Goal: Task Accomplishment & Management: Complete application form

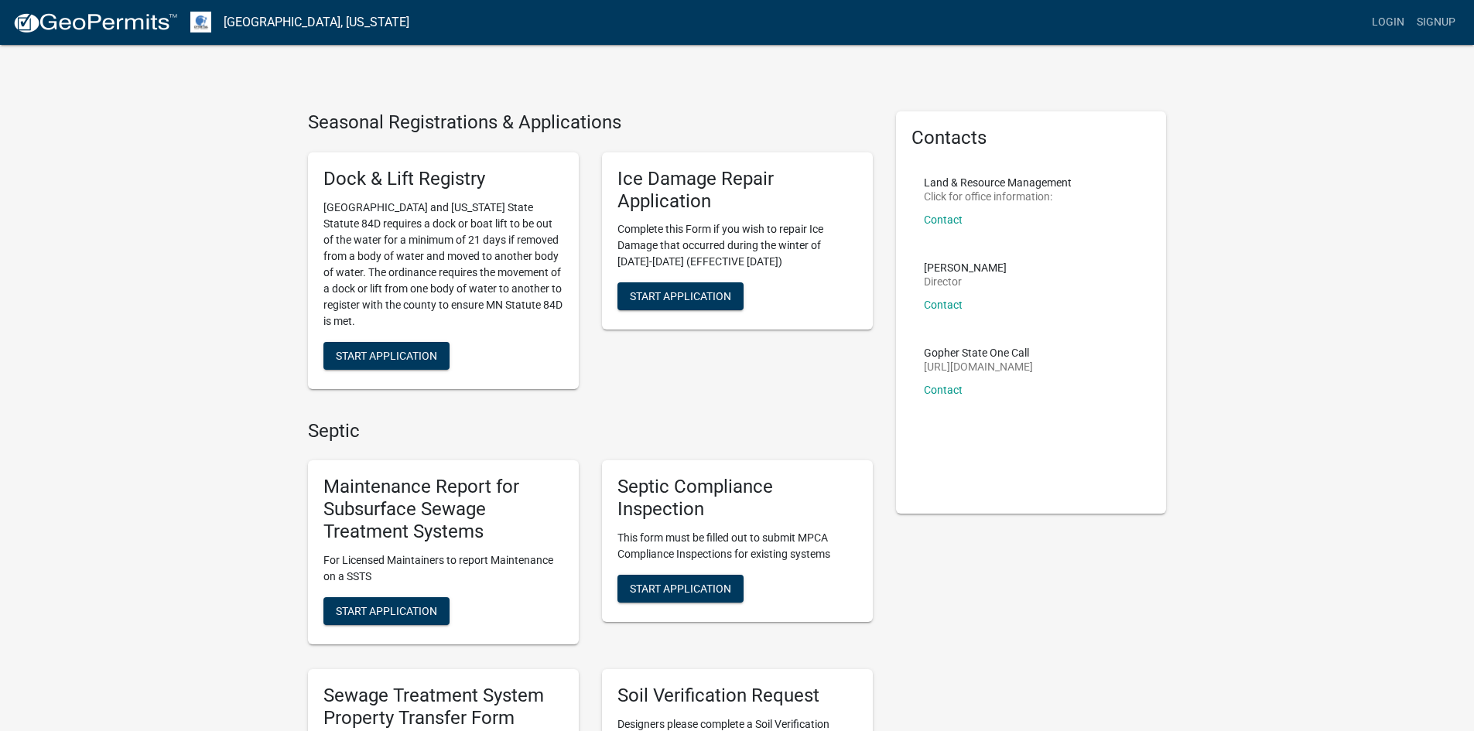
scroll to position [155, 0]
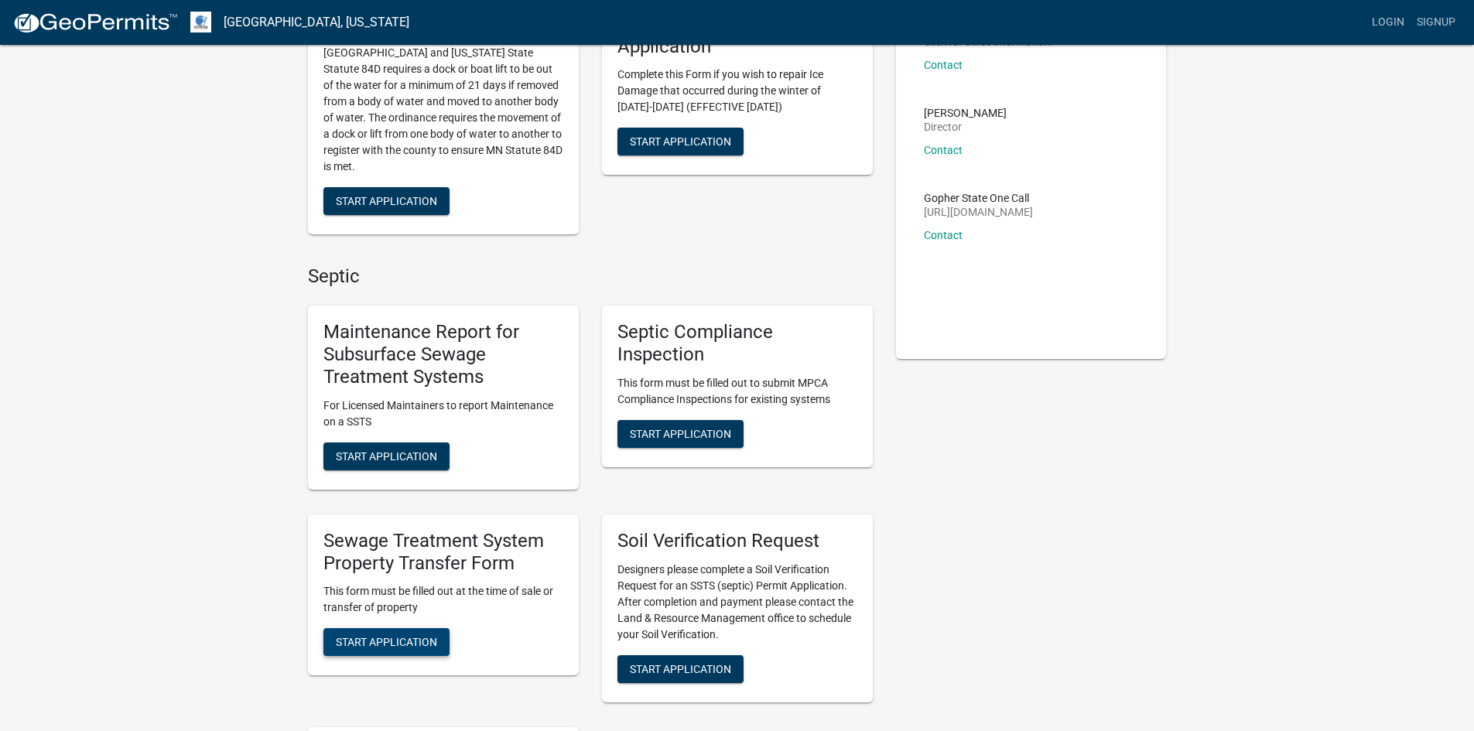
click at [415, 633] on button "Start Application" at bounding box center [386, 642] width 126 height 28
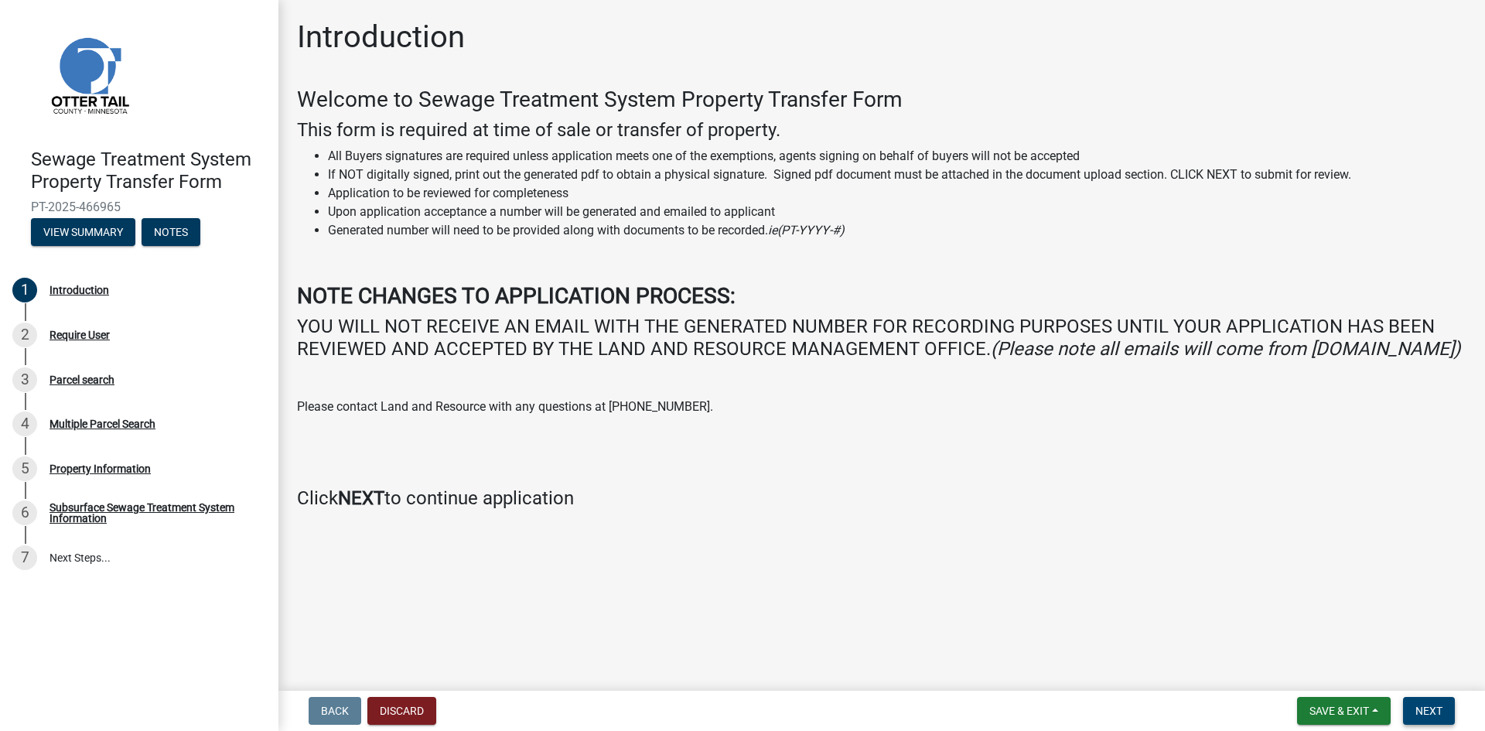
click at [1428, 706] on span "Next" at bounding box center [1429, 711] width 27 height 12
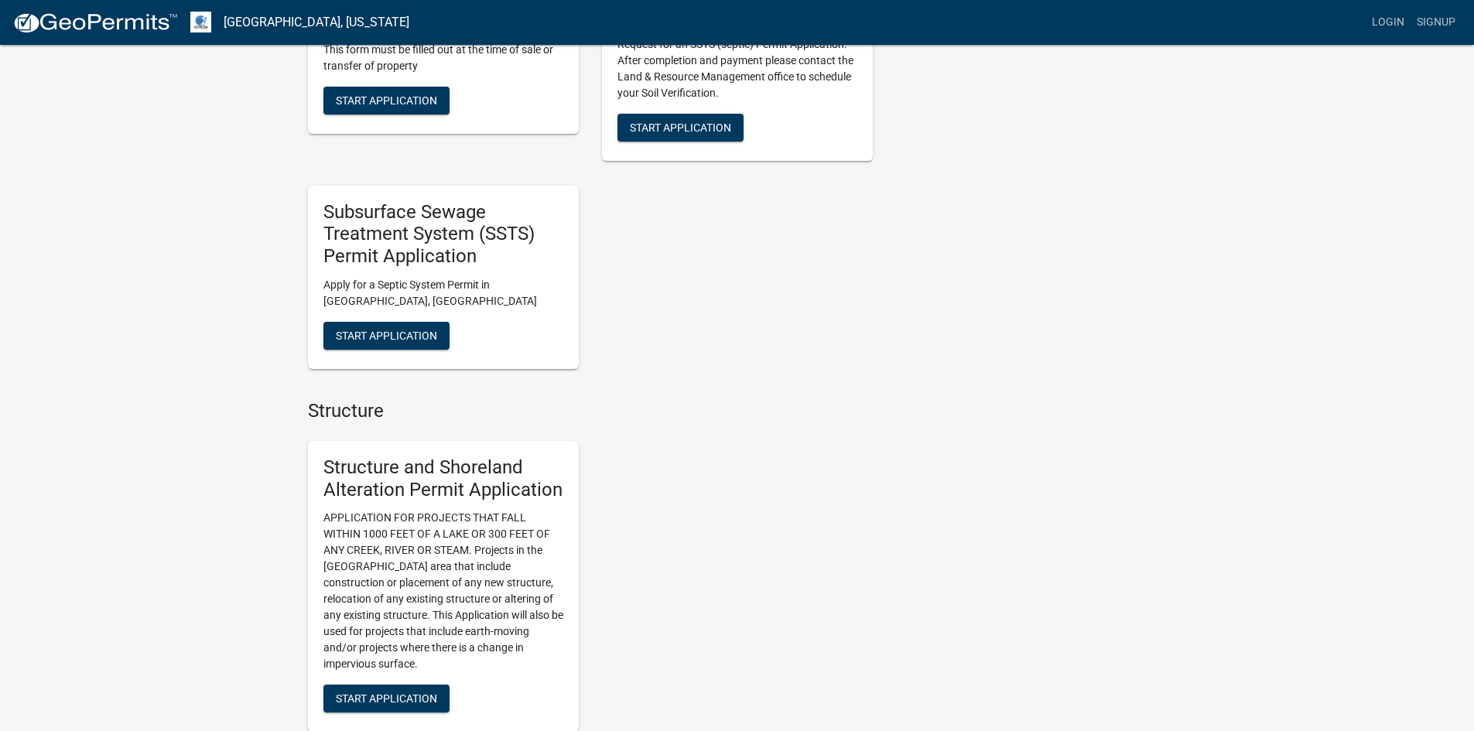
scroll to position [464, 0]
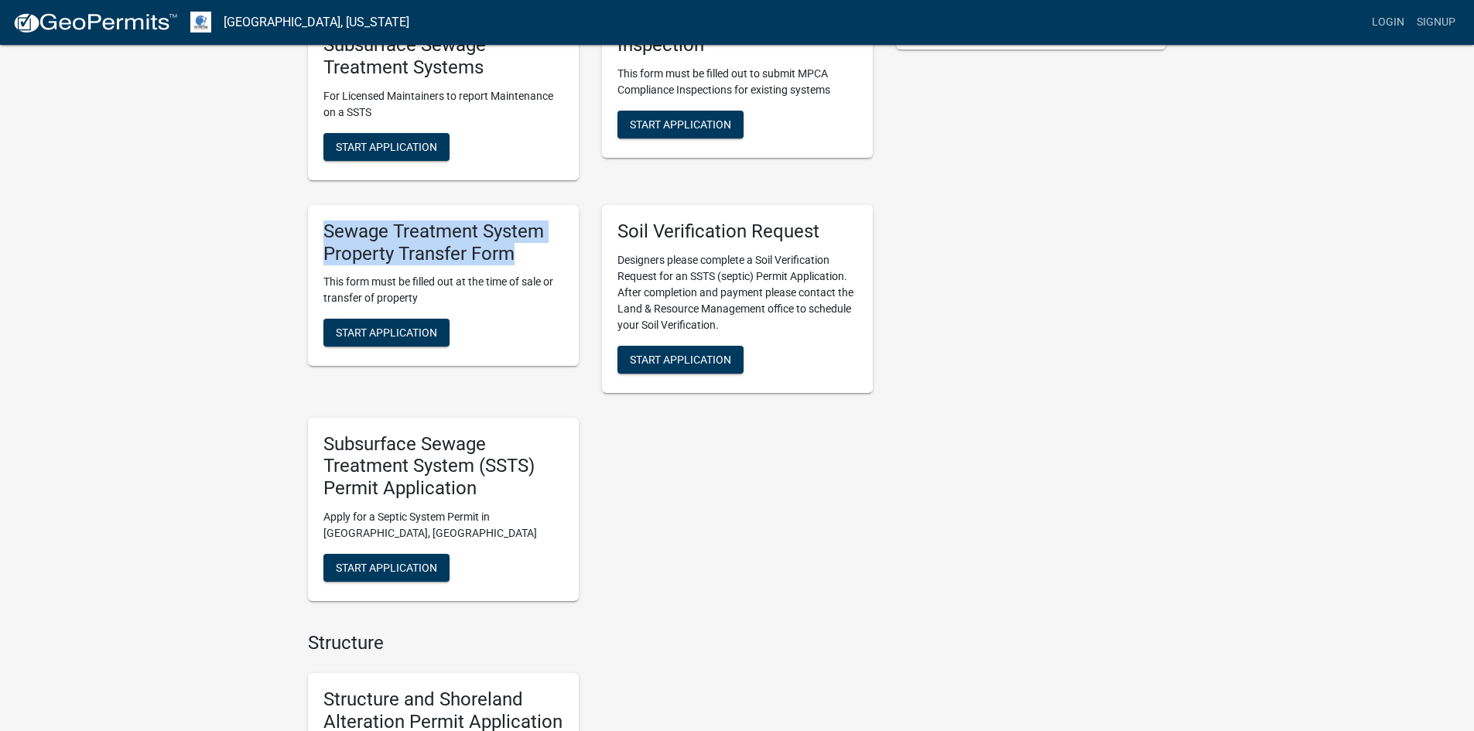
drag, startPoint x: 531, startPoint y: 252, endPoint x: 309, endPoint y: 228, distance: 224.1
click at [309, 228] on div "Sewage Treatment System Property Transfer Form This form must be filled out at …" at bounding box center [443, 286] width 271 height 162
click at [546, 378] on div "Sewage Treatment System Property Transfer Form This form must be filled out at …" at bounding box center [443, 299] width 294 height 213
drag, startPoint x: 521, startPoint y: 254, endPoint x: 308, endPoint y: 237, distance: 213.4
click at [308, 237] on div "Sewage Treatment System Property Transfer Form This form must be filled out at …" at bounding box center [443, 286] width 271 height 162
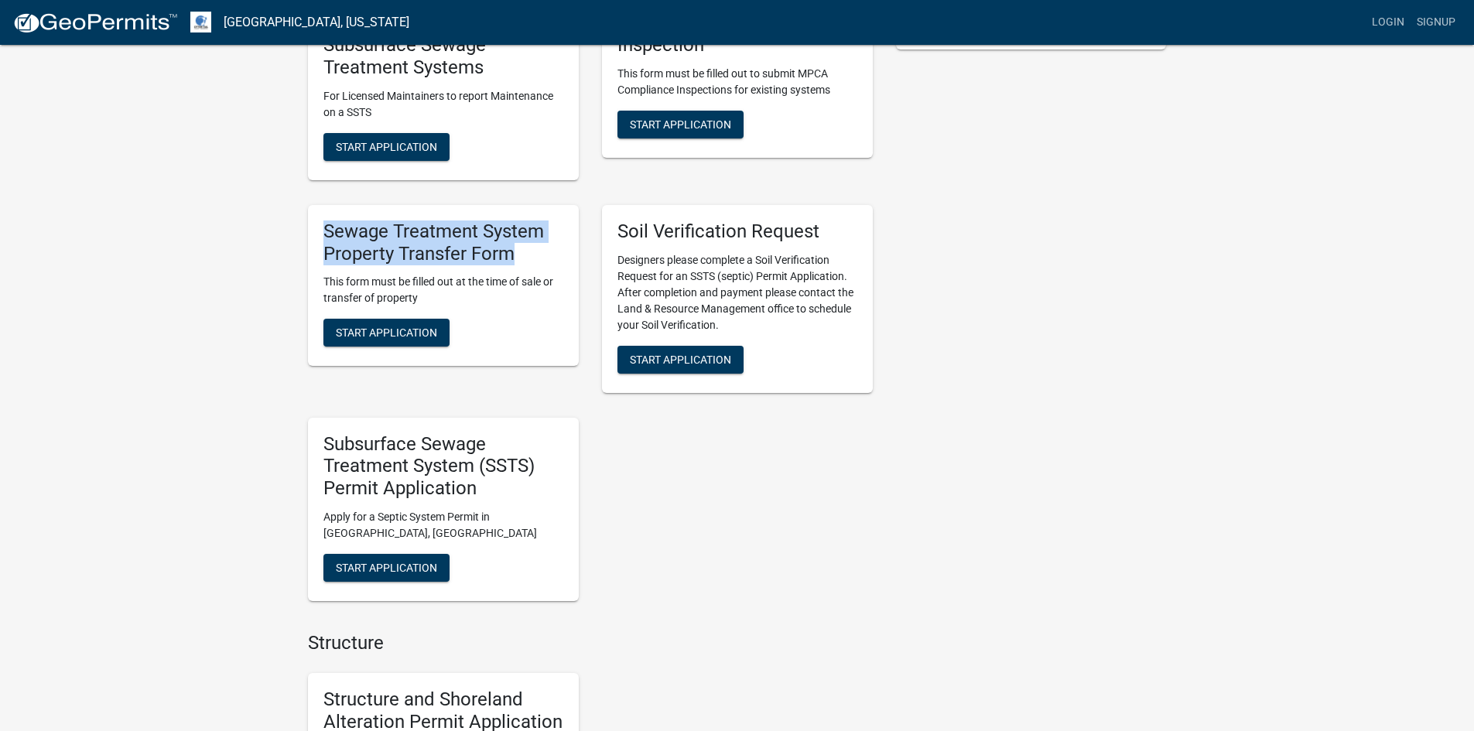
copy h5 "Sewage Treatment System Property Transfer Form"
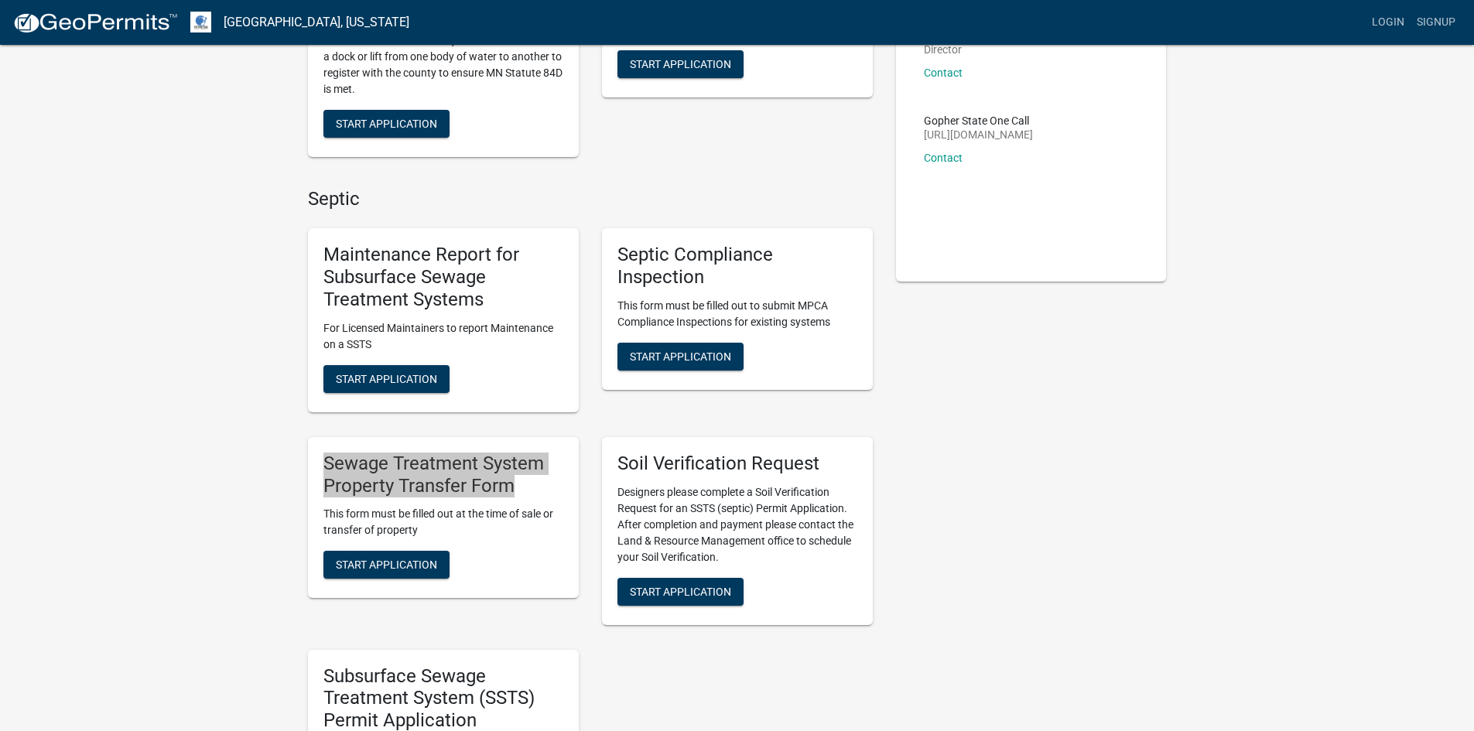
scroll to position [309, 0]
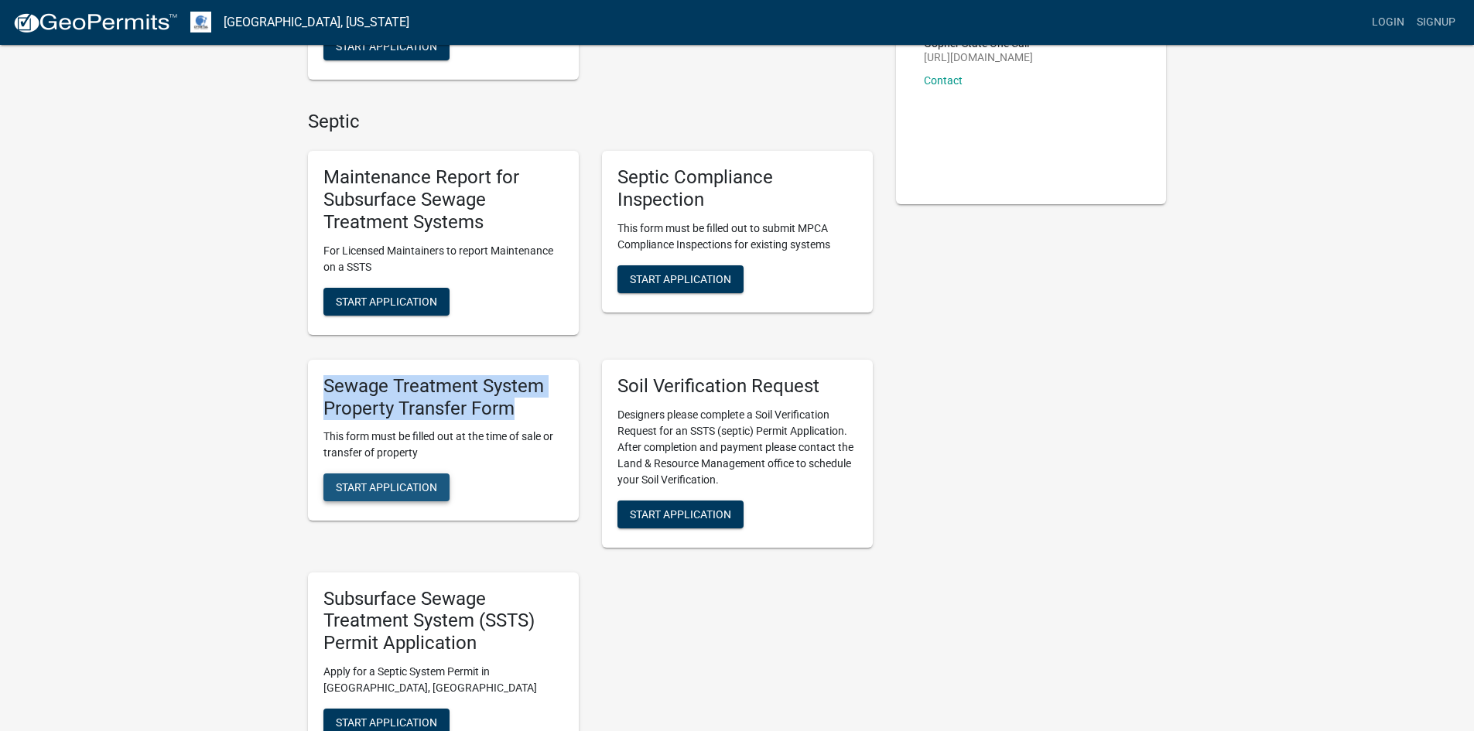
click at [373, 481] on span "Start Application" at bounding box center [386, 487] width 101 height 12
